Goal: Find specific page/section: Find specific page/section

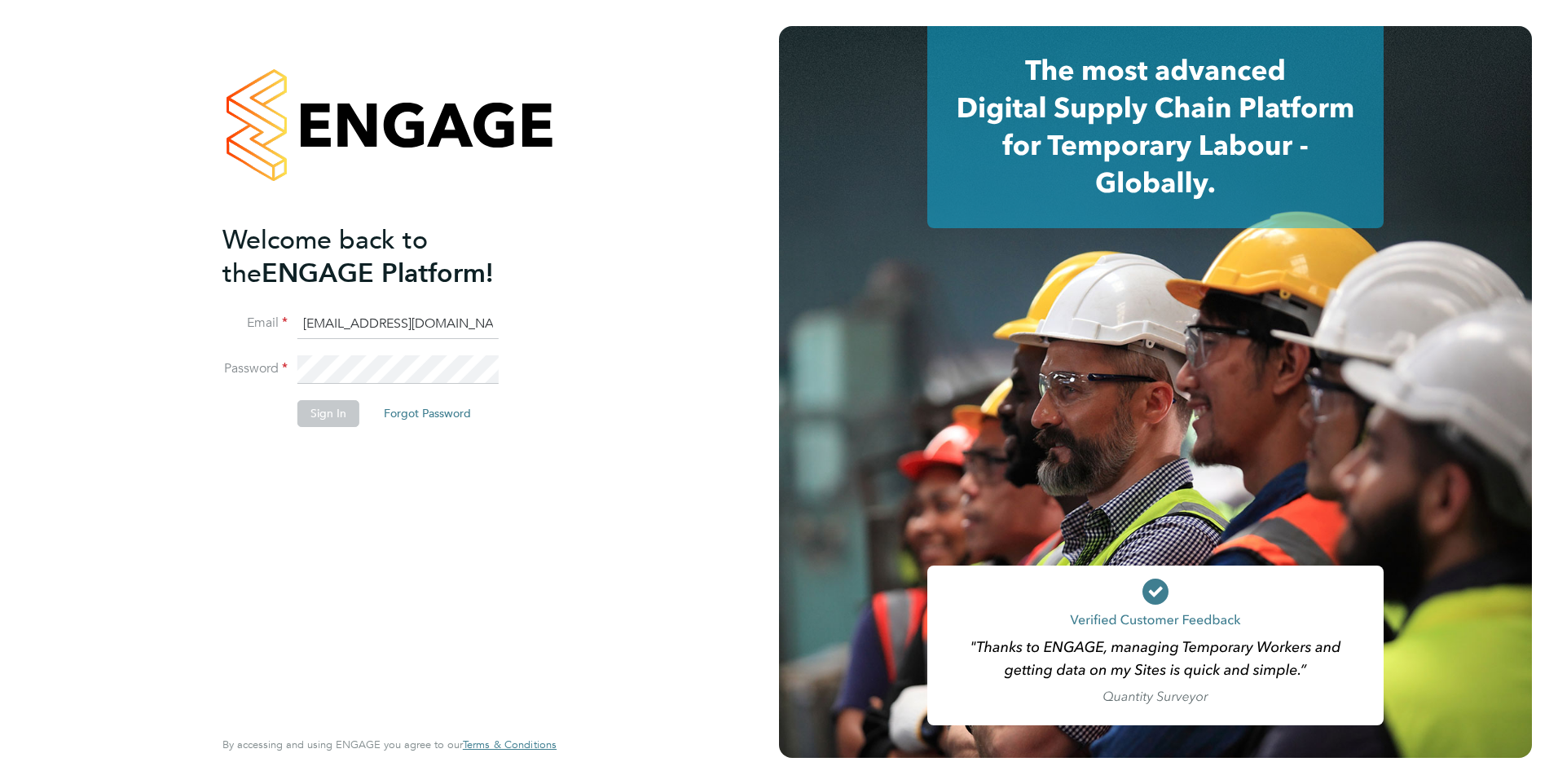
click at [430, 320] on input "meganhall1_@outlook.com" at bounding box center [398, 325] width 202 height 29
click at [430, 319] on input "meganhall1_@outlook.com" at bounding box center [398, 325] width 202 height 29
type input "megan.hall@hays.com"
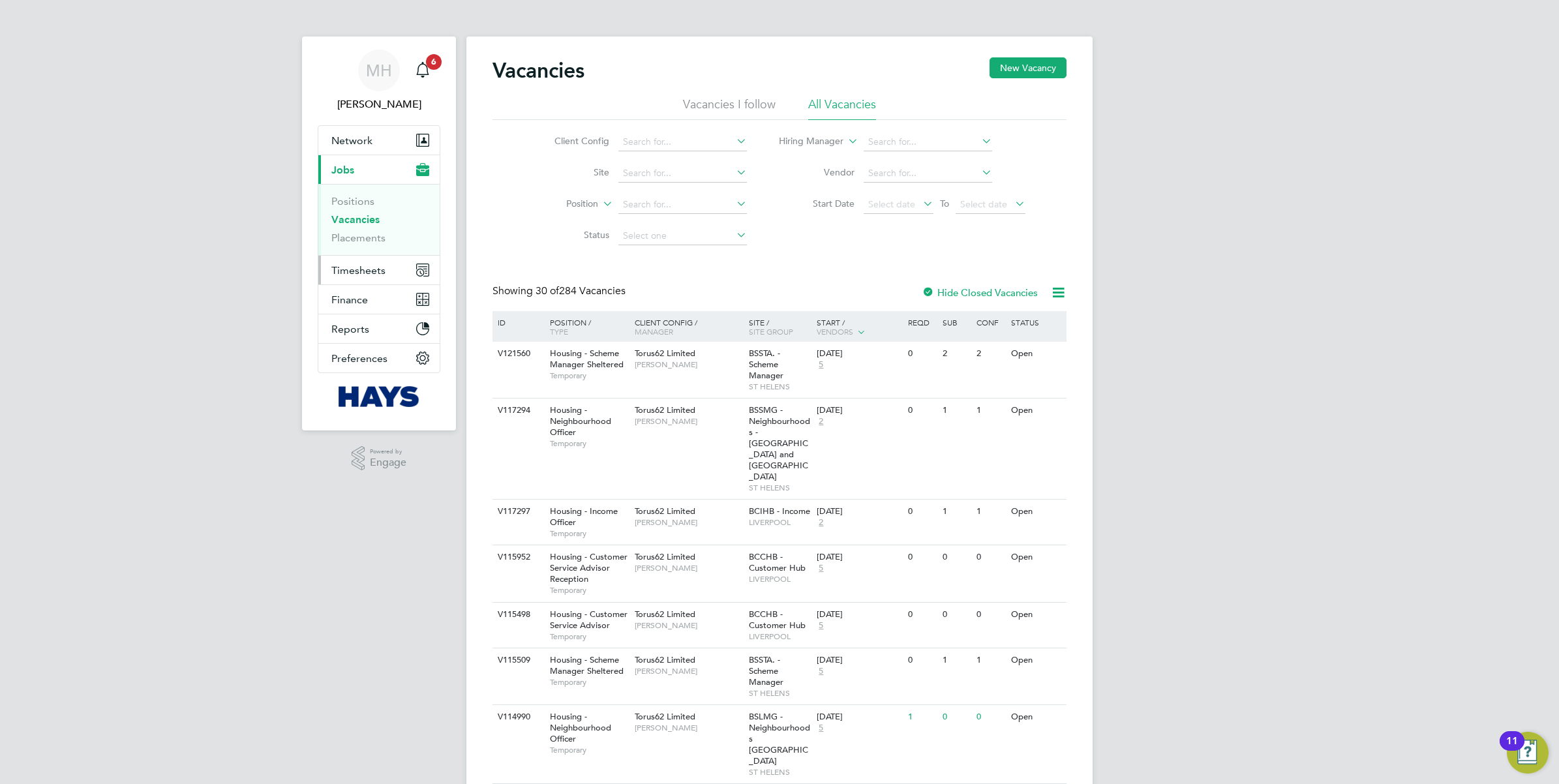
click at [379, 267] on span "Timesheets" at bounding box center [358, 270] width 54 height 12
click at [369, 201] on span "Timesheets" at bounding box center [358, 199] width 54 height 12
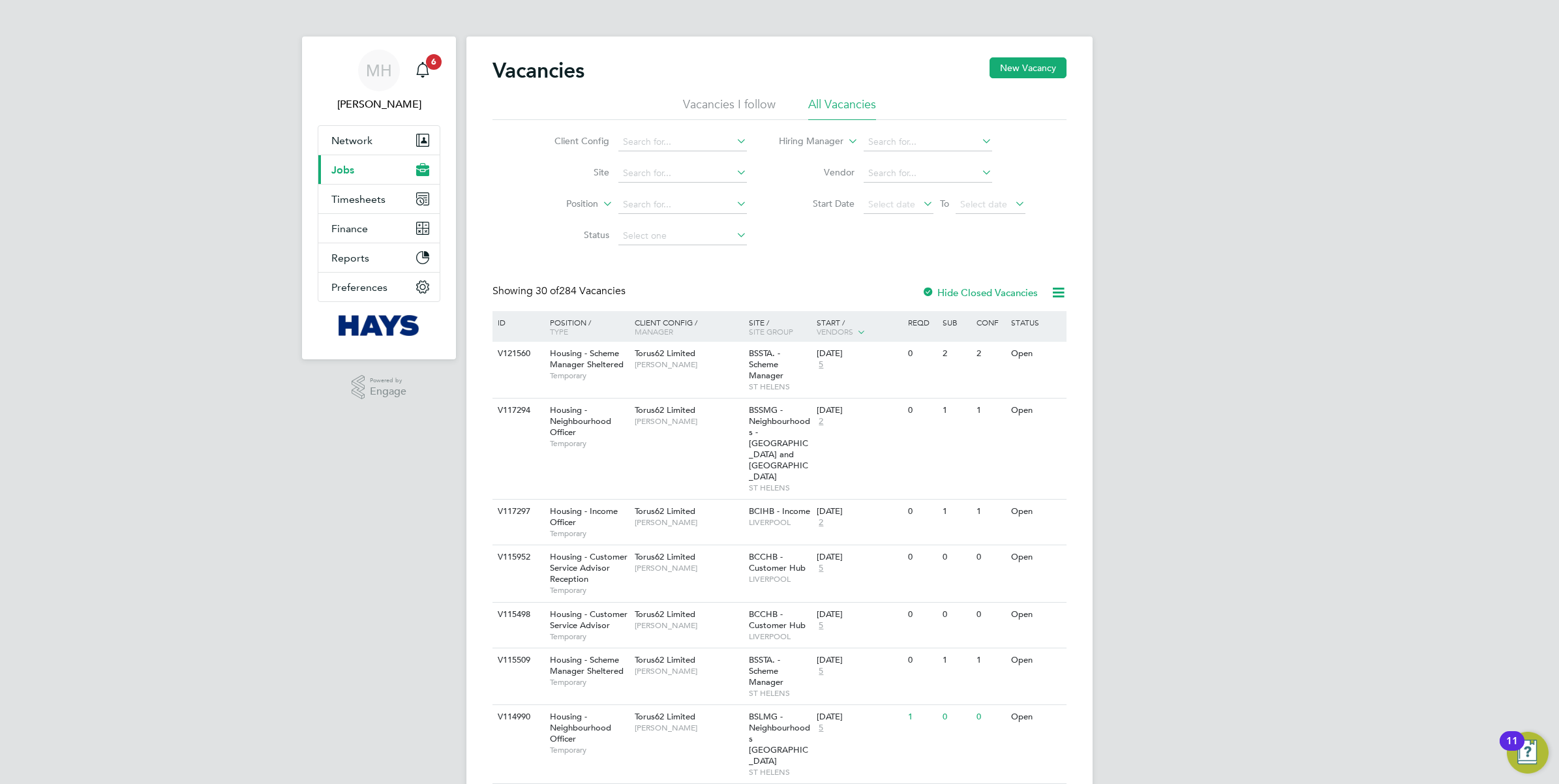
click at [364, 162] on button "Current page: Jobs" at bounding box center [379, 170] width 121 height 29
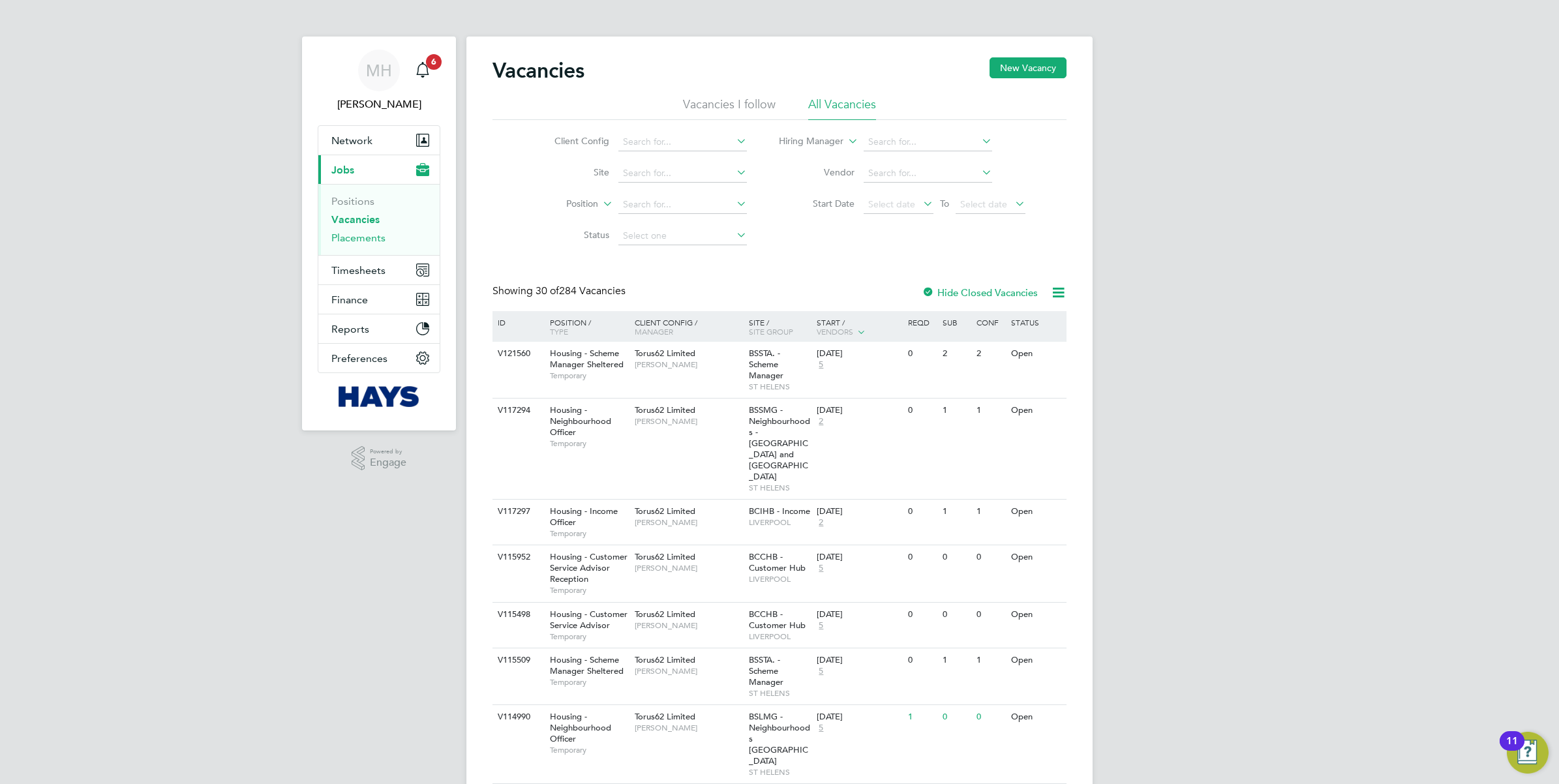
click at [361, 232] on link "Placements" at bounding box center [358, 238] width 54 height 12
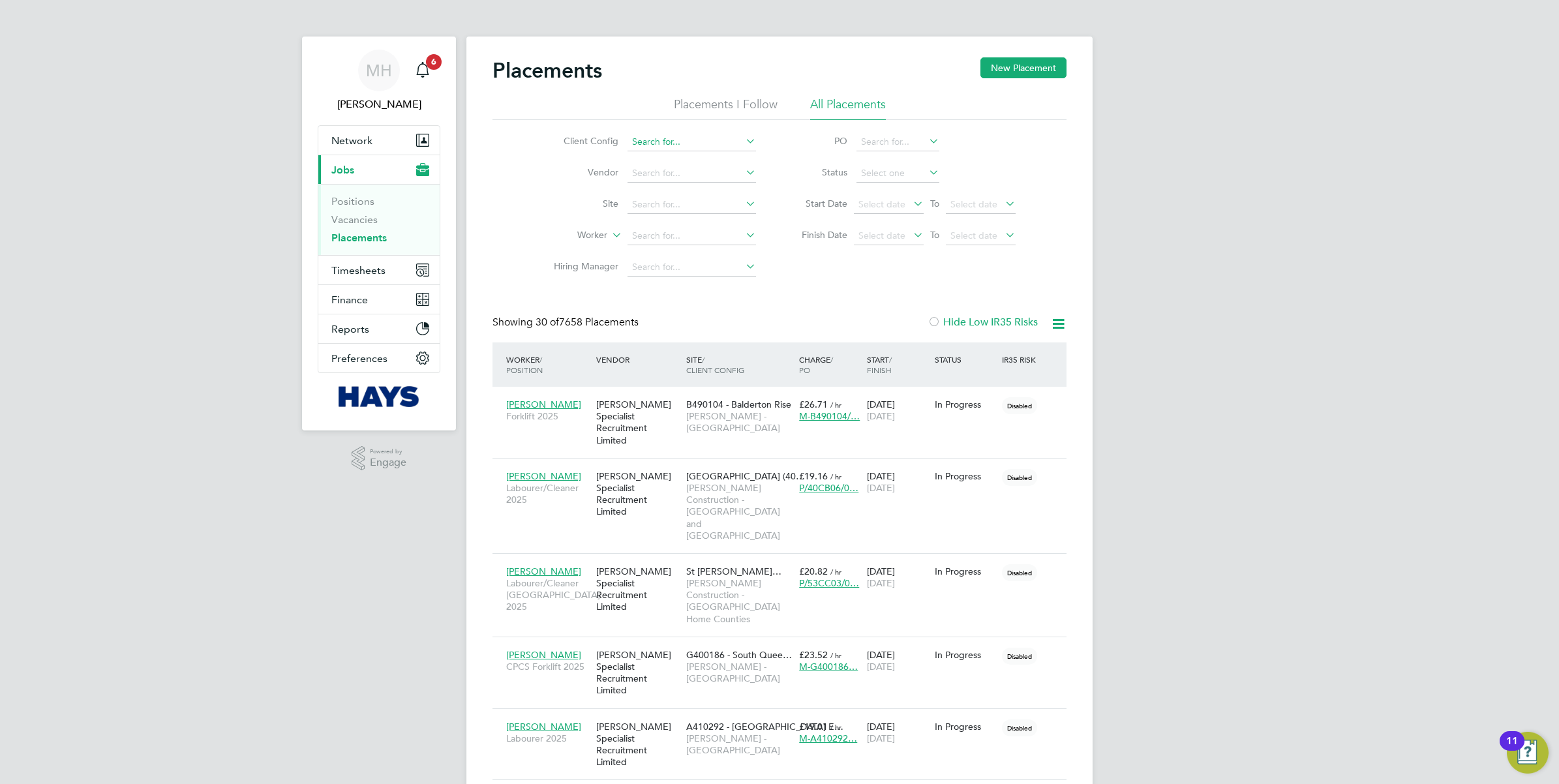
click at [664, 134] on input at bounding box center [692, 142] width 129 height 18
click at [669, 194] on li "Torus 62 Limited" at bounding box center [692, 195] width 130 height 18
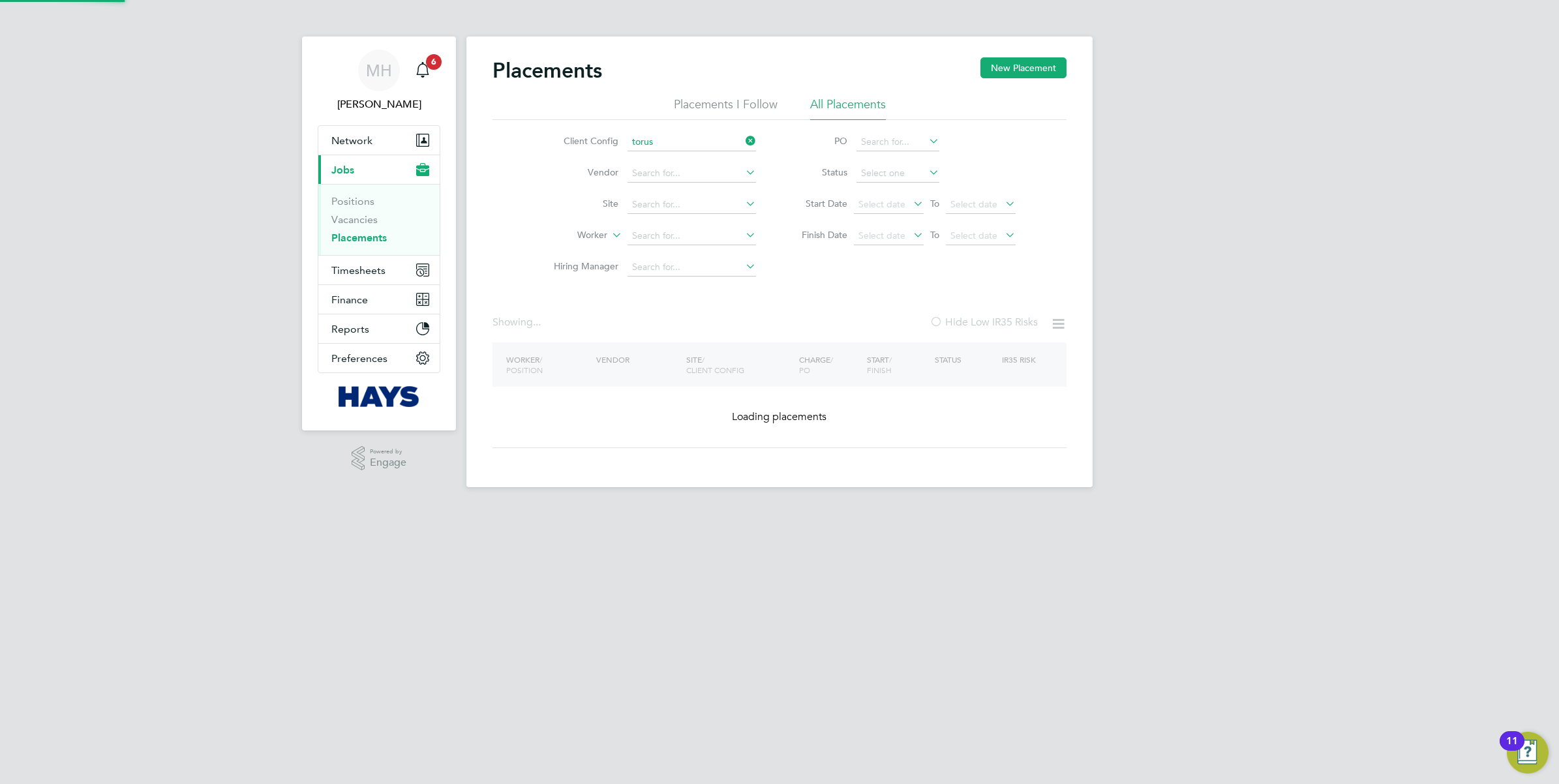
type input "Torus62 Limited"
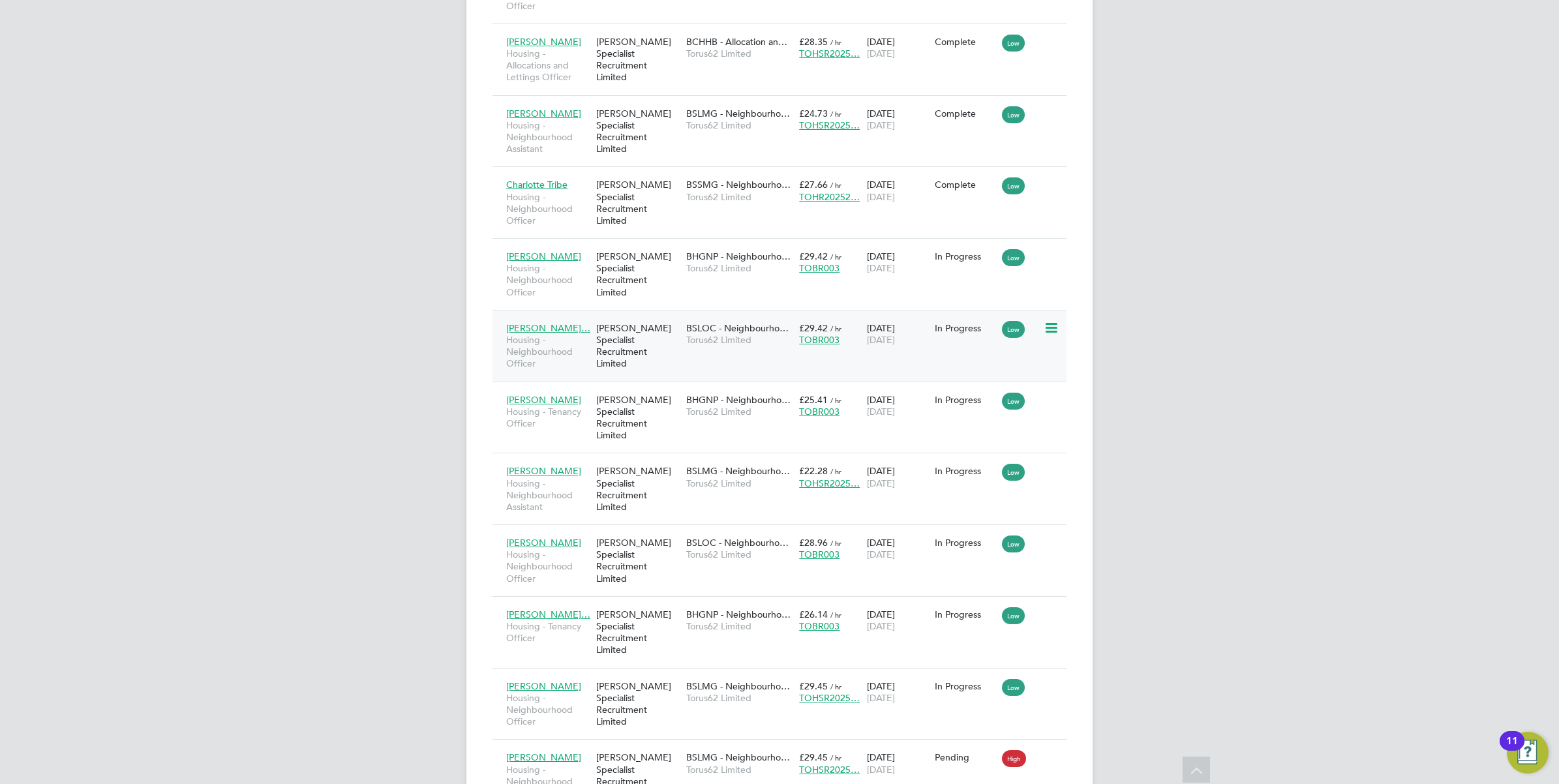
click at [776, 310] on div "[PERSON_NAME]… Housing - Neighbourhood Officer [PERSON_NAME] Specialist Recruit…" at bounding box center [780, 345] width 574 height 72
click at [784, 316] on div "BSLOC - Neighbourho… Torus62 Limited" at bounding box center [739, 334] width 113 height 36
drag, startPoint x: 754, startPoint y: 715, endPoint x: 738, endPoint y: 550, distance: 165.8
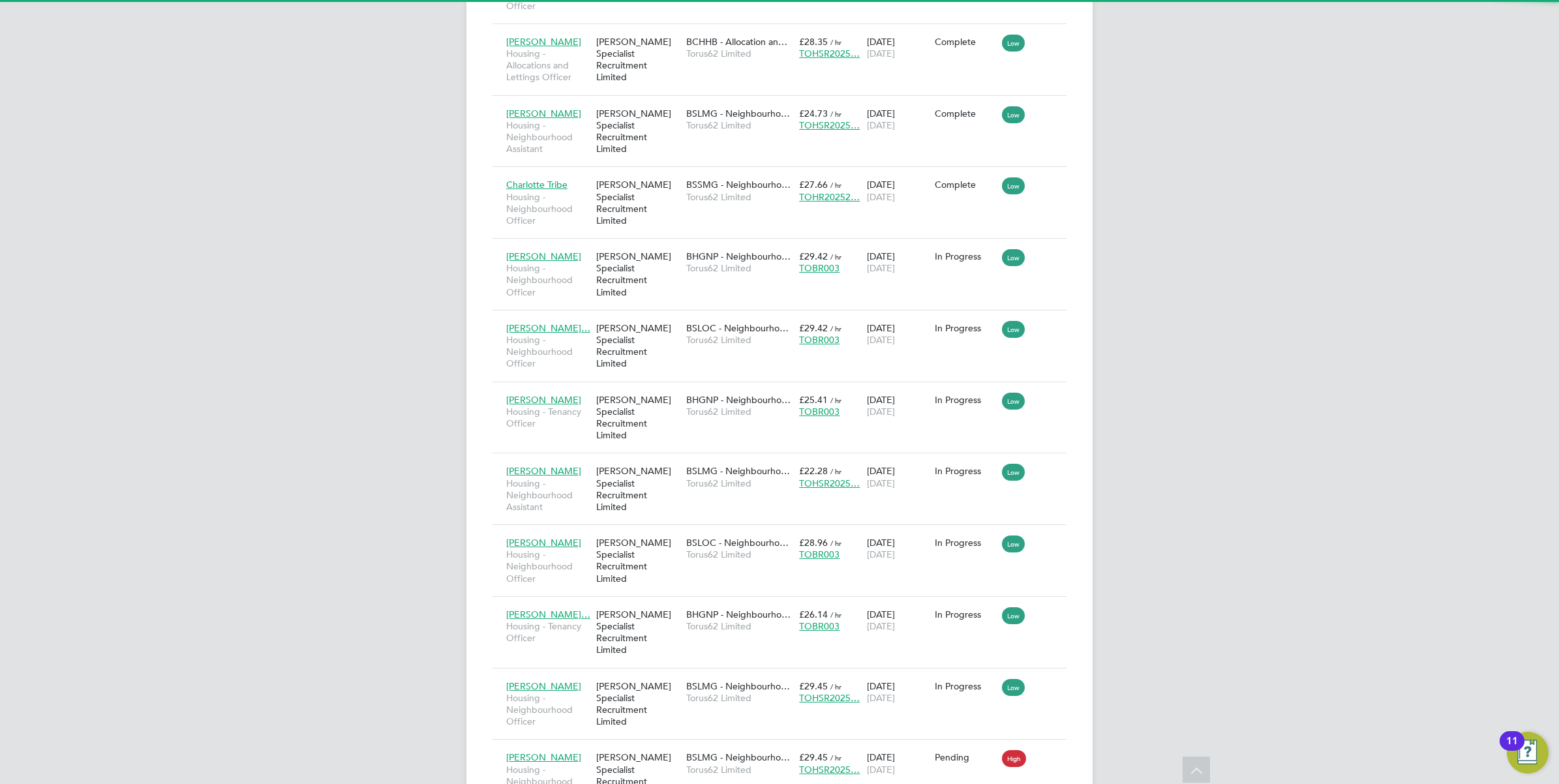
scroll to position [37, 113]
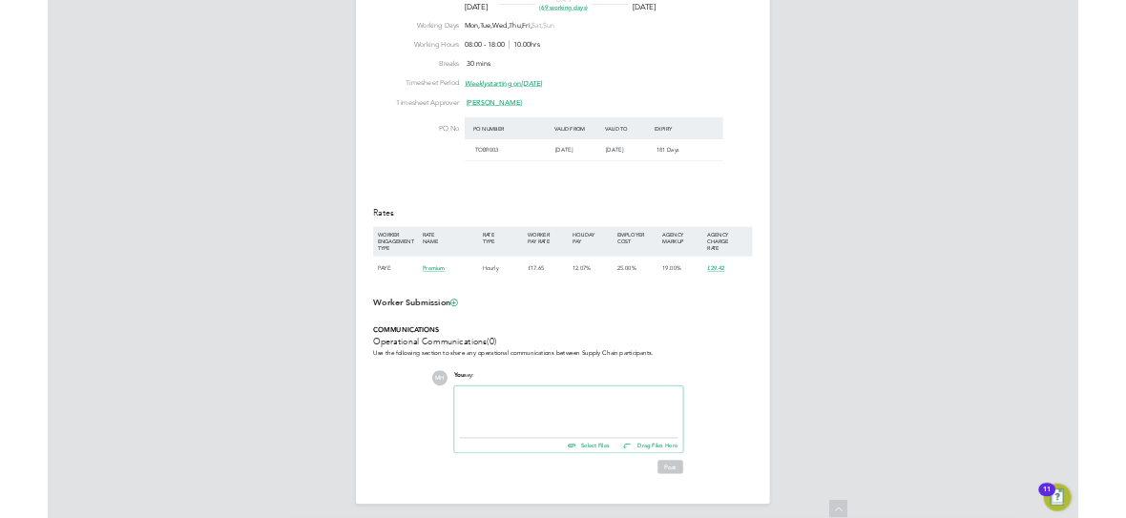
scroll to position [880, 0]
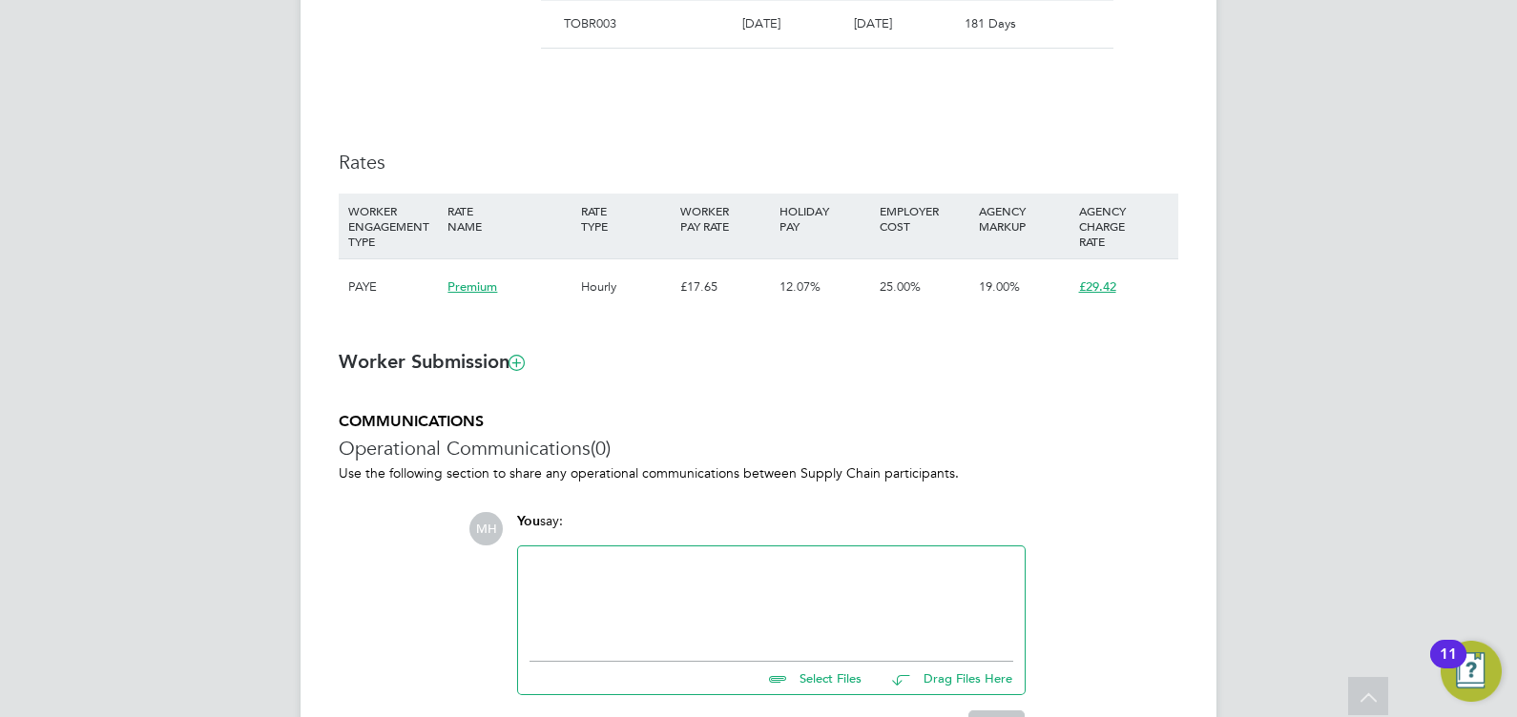
drag, startPoint x: 1411, startPoint y: 474, endPoint x: 1381, endPoint y: 458, distance: 34.6
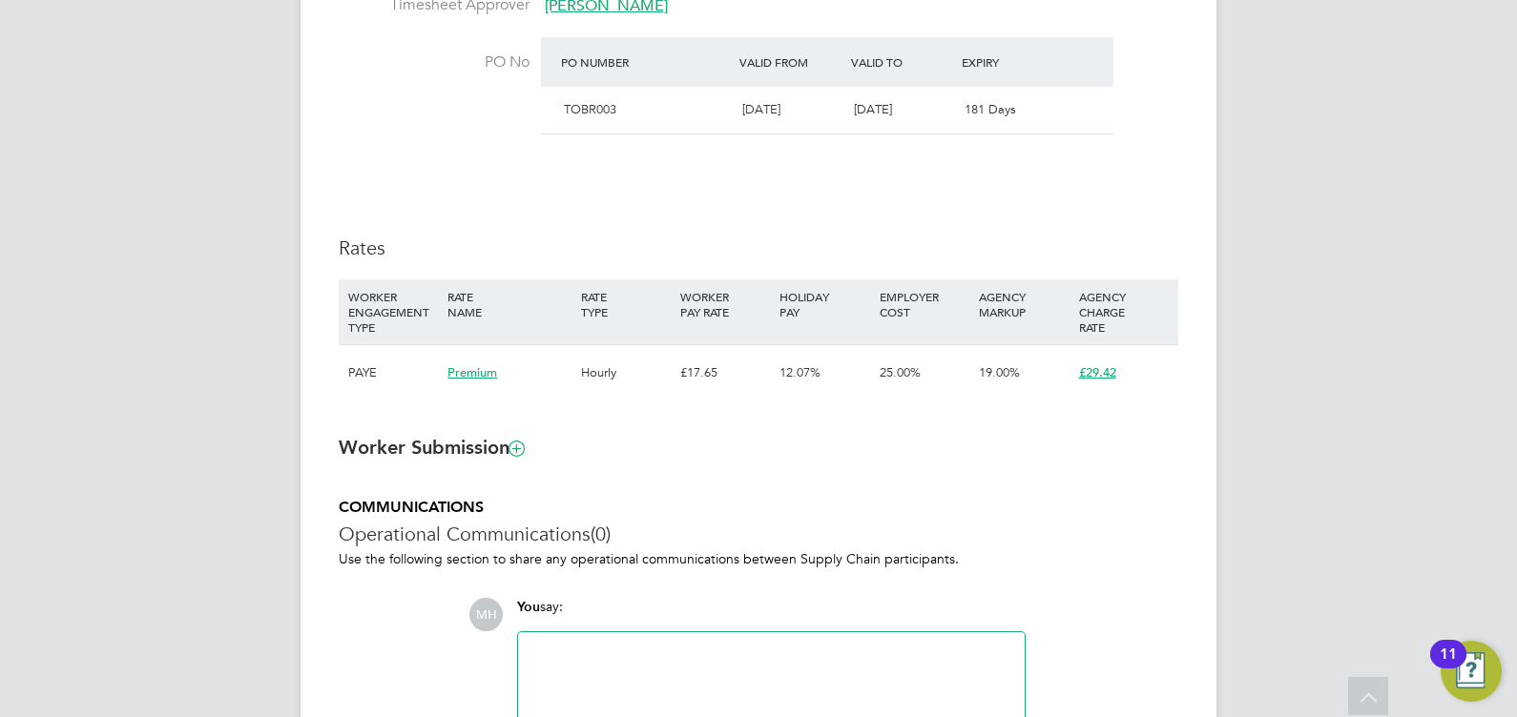
scroll to position [1316, 0]
